Goal: Navigation & Orientation: Find specific page/section

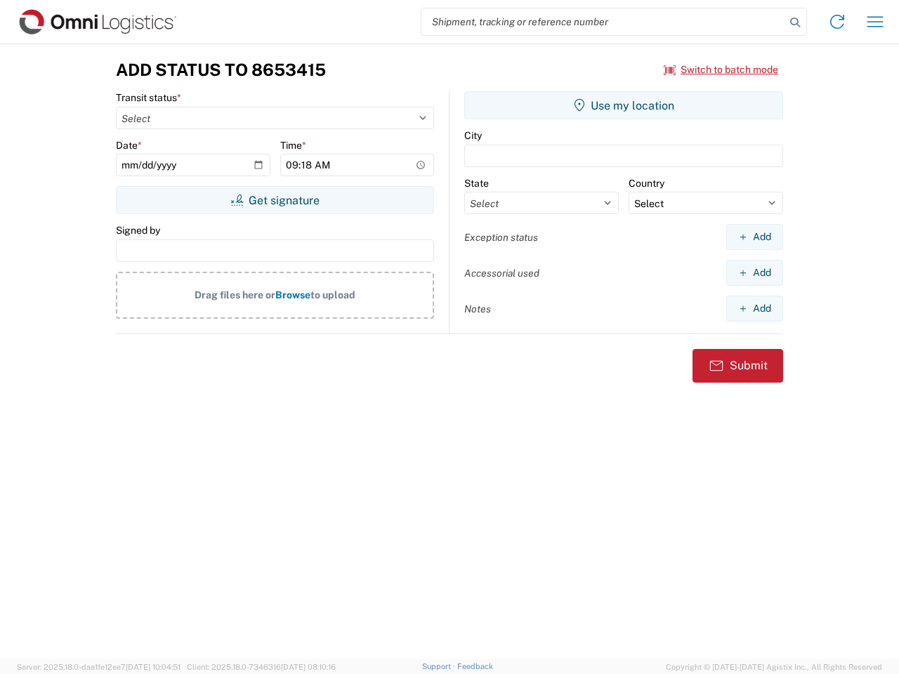
click at [603, 22] on input "search" at bounding box center [603, 21] width 364 height 27
click at [795, 22] on icon at bounding box center [795, 23] width 20 height 20
click at [837, 22] on icon at bounding box center [837, 22] width 22 height 22
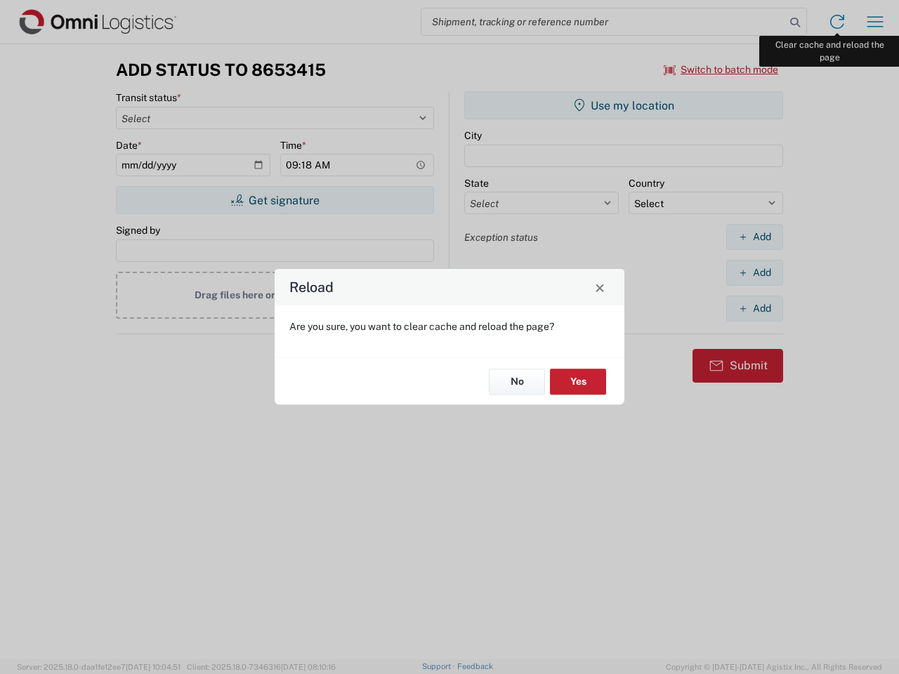
click at [875, 22] on div "Reload Are you sure, you want to clear cache and reload the page? No Yes" at bounding box center [449, 337] width 899 height 674
click at [721, 70] on div "Reload Are you sure, you want to clear cache and reload the page? No Yes" at bounding box center [449, 337] width 899 height 674
click at [275, 200] on div "Reload Are you sure, you want to clear cache and reload the page? No Yes" at bounding box center [449, 337] width 899 height 674
click at [624, 105] on div "Reload Are you sure, you want to clear cache and reload the page? No Yes" at bounding box center [449, 337] width 899 height 674
click at [754, 237] on div "Reload Are you sure, you want to clear cache and reload the page? No Yes" at bounding box center [449, 337] width 899 height 674
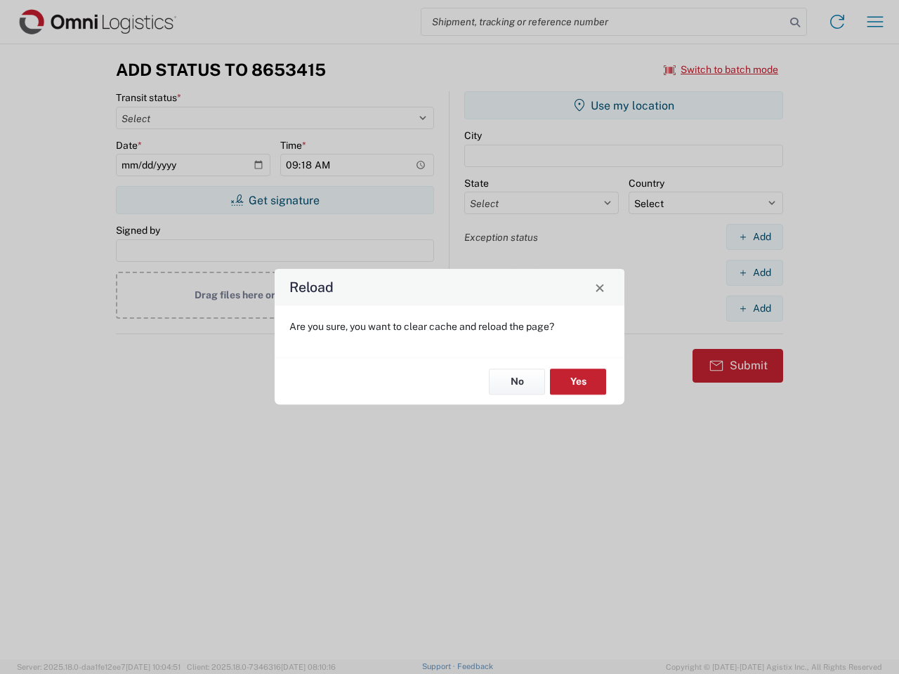
click at [754, 273] on div "Reload Are you sure, you want to clear cache and reload the page? No Yes" at bounding box center [449, 337] width 899 height 674
click at [754, 308] on div "Reload Are you sure, you want to clear cache and reload the page? No Yes" at bounding box center [449, 337] width 899 height 674
